Goal: Check status: Check status

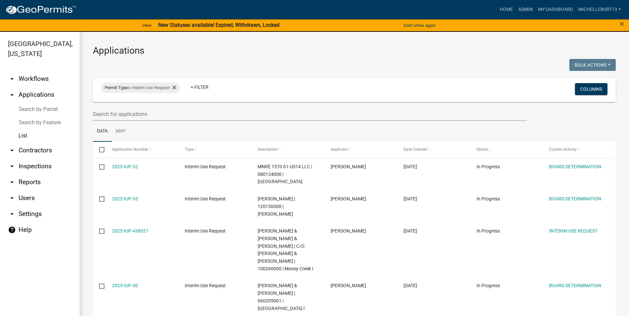
select select "3: 100"
click at [175, 86] on icon at bounding box center [174, 88] width 4 height 4
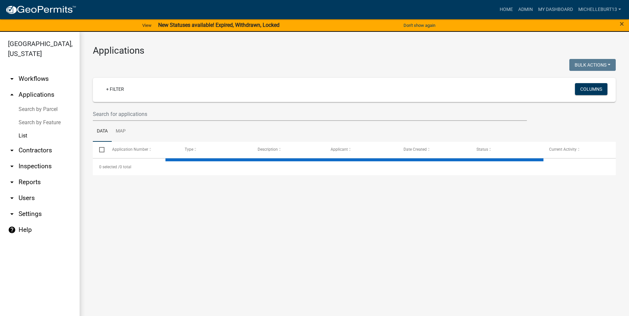
select select "3: 100"
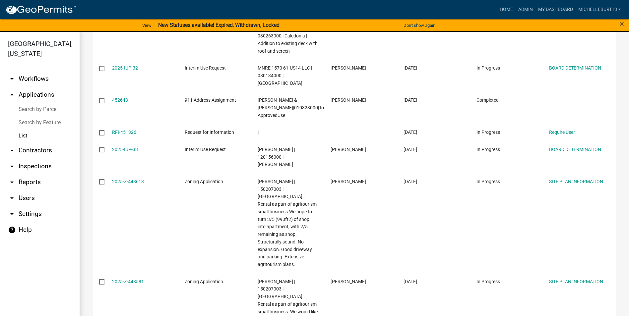
scroll to position [1458, 0]
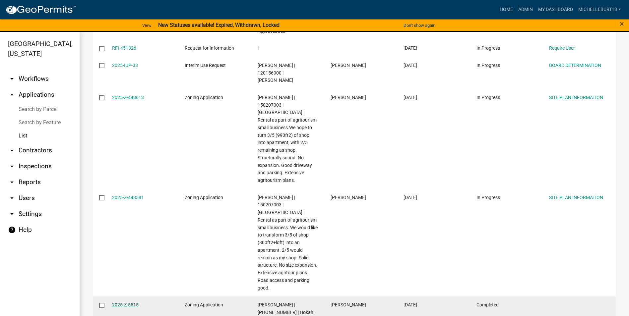
click at [132, 302] on link "2025-Z-5515" at bounding box center [125, 304] width 27 height 5
